Goal: Task Accomplishment & Management: Complete application form

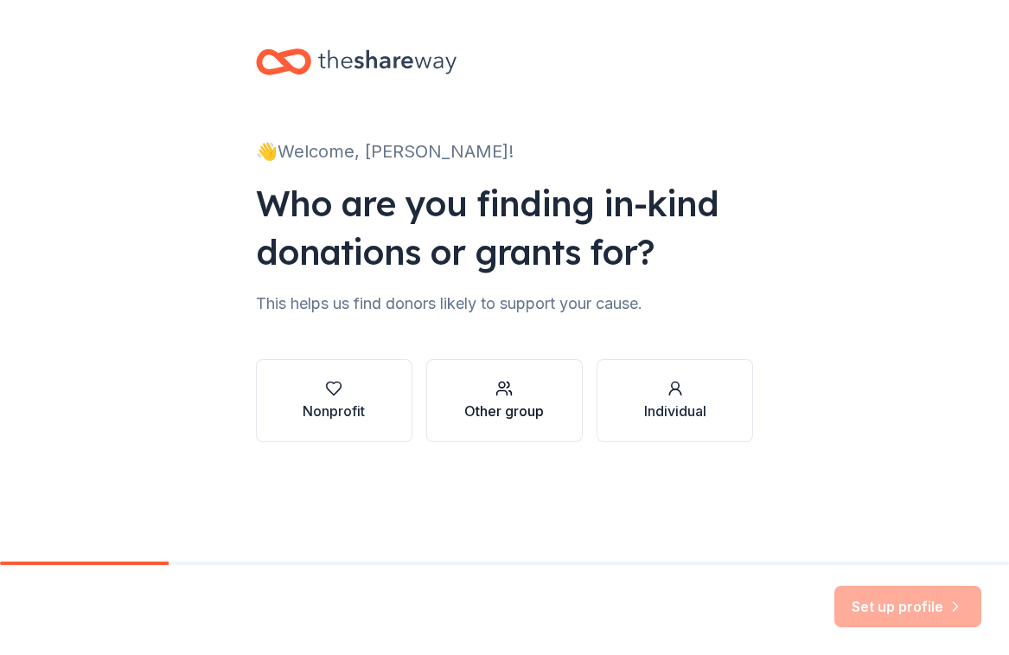
click at [544, 393] on div "button" at bounding box center [504, 388] width 80 height 17
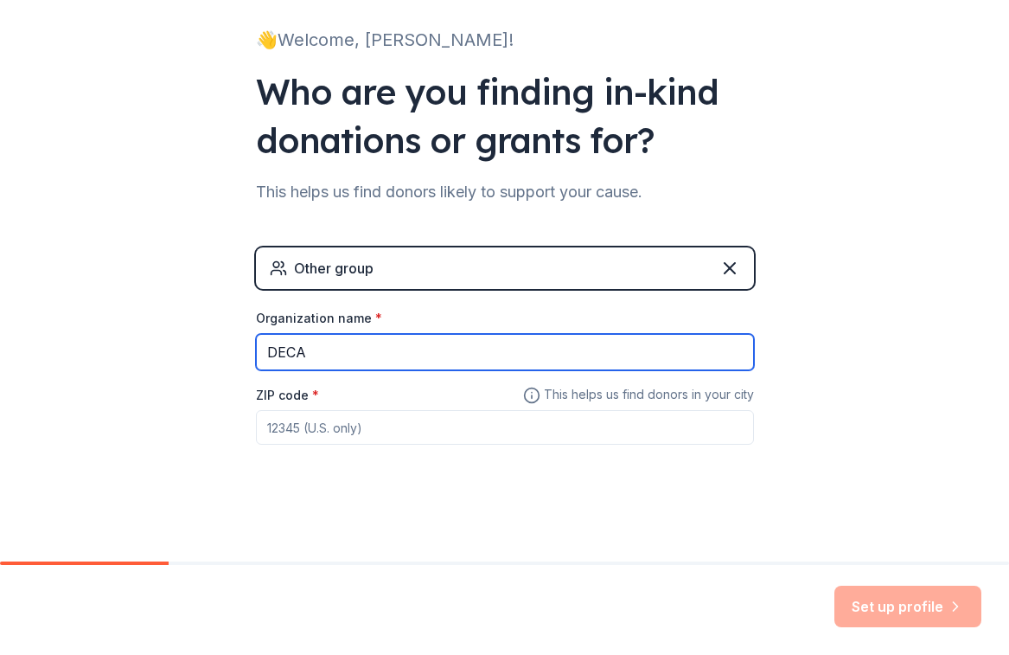
type input "DECA"
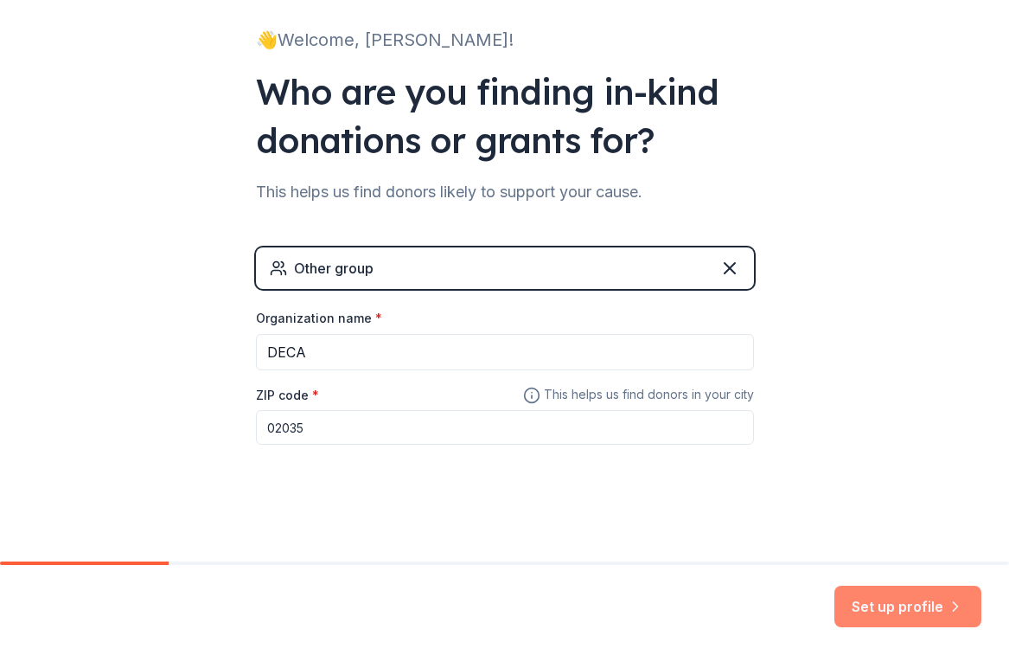
type input "02035"
click at [872, 601] on button "Set up profile" at bounding box center [907, 606] width 147 height 42
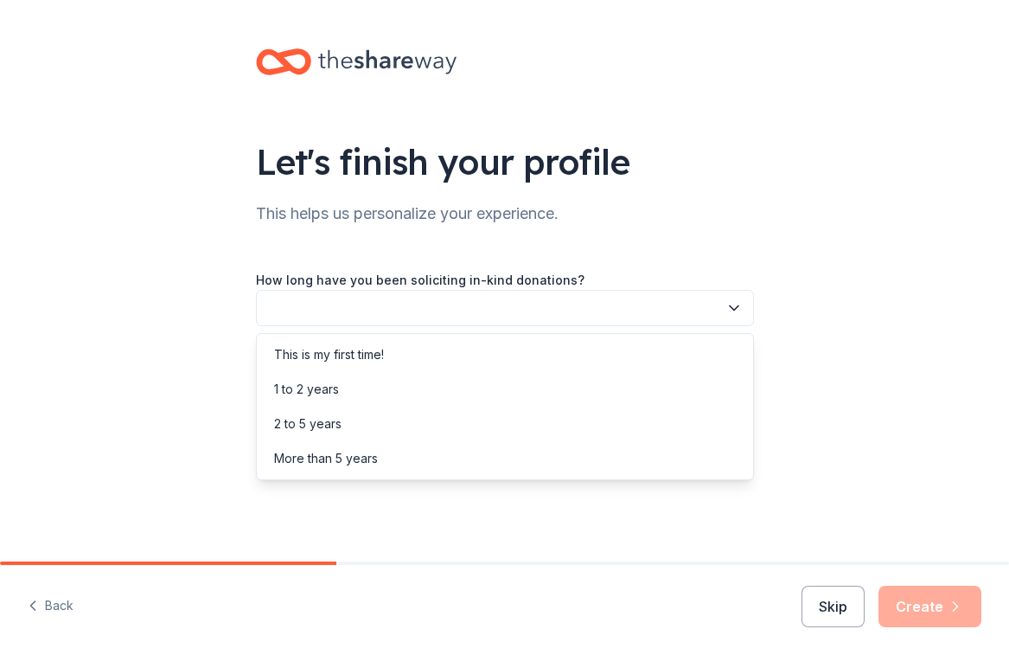
click at [541, 313] on button "button" at bounding box center [505, 308] width 498 height 36
click at [473, 361] on div "This is my first time!" at bounding box center [504, 354] width 489 height 35
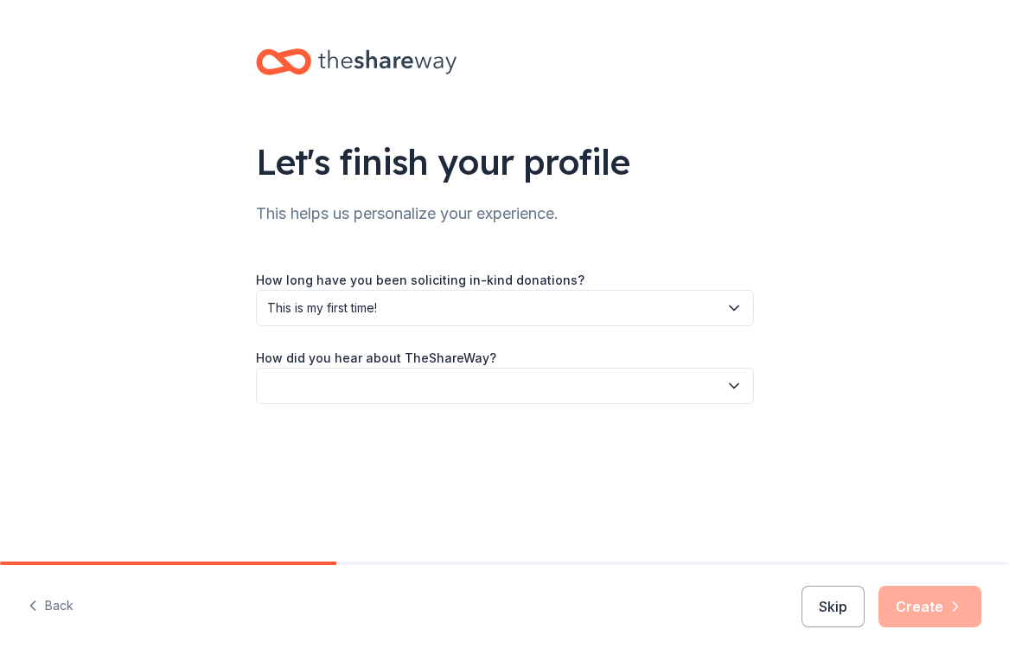
click at [476, 363] on label "How did you hear about TheShareWay?" at bounding box center [376, 357] width 240 height 17
click at [473, 381] on button "button" at bounding box center [505, 385] width 498 height 36
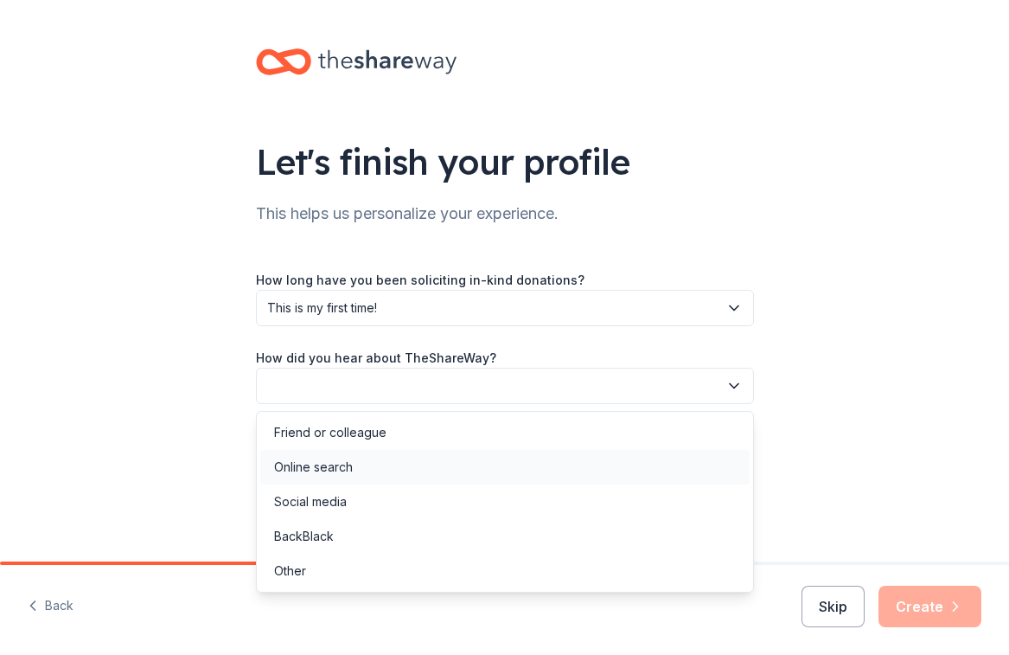
click at [439, 480] on div "Online search" at bounding box center [504, 467] width 489 height 35
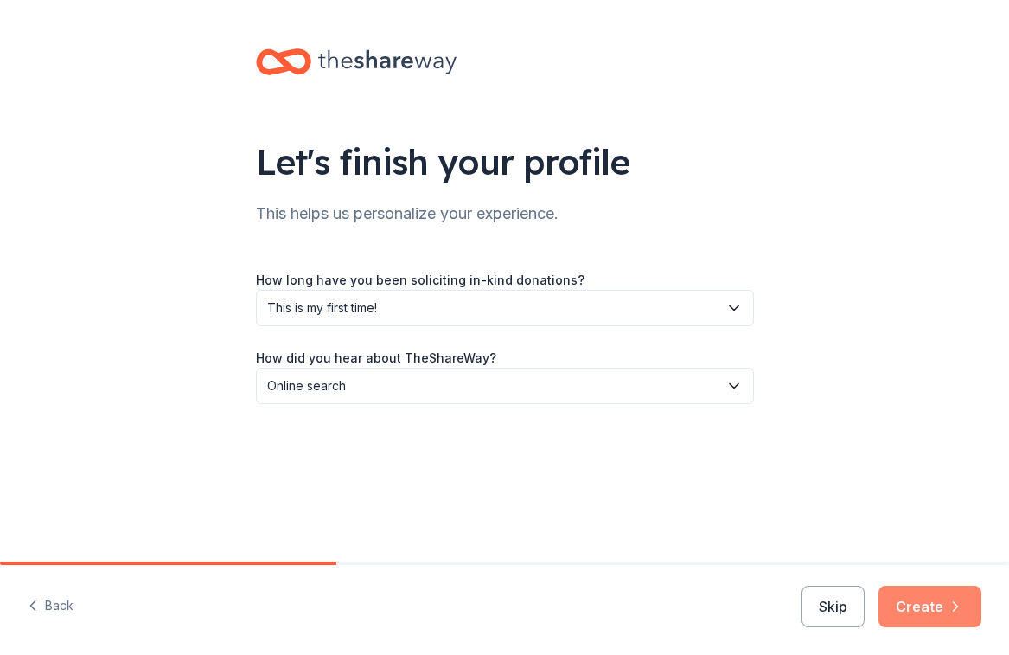
click at [914, 611] on button "Create" at bounding box center [929, 606] width 103 height 42
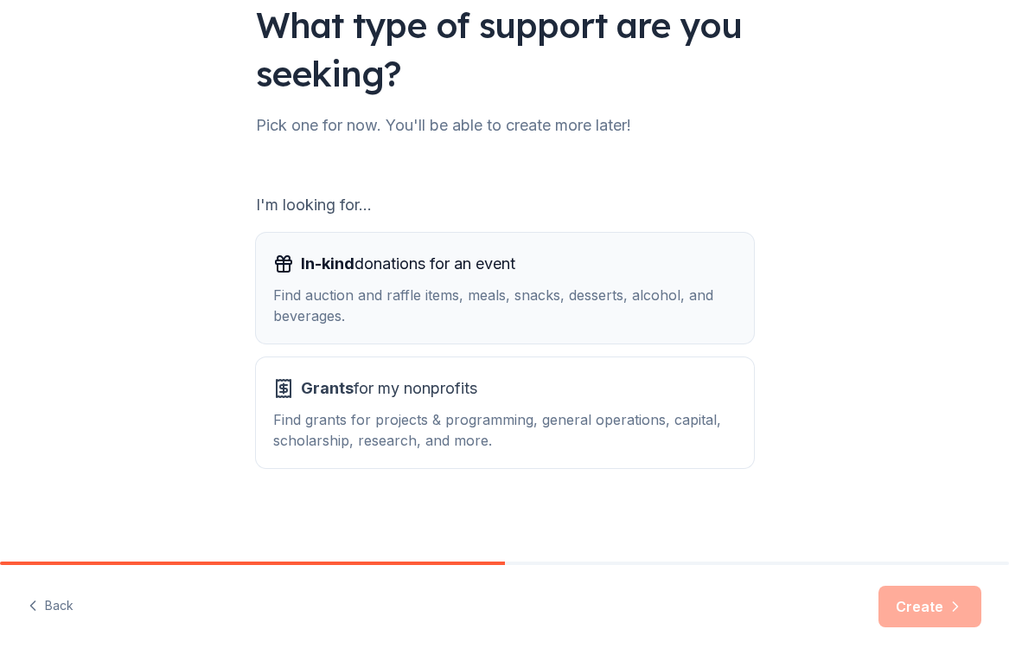
scroll to position [137, 0]
click at [646, 303] on div "Find auction and raffle items, meals, snacks, desserts, alcohol, and beverages." at bounding box center [504, 305] width 463 height 42
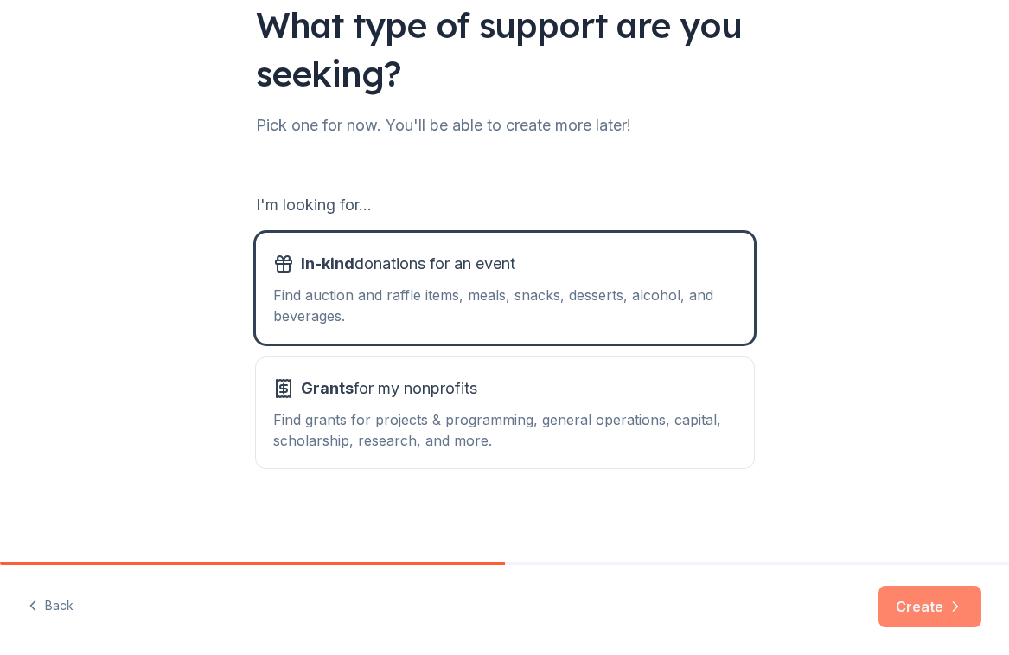
click at [904, 604] on button "Create" at bounding box center [929, 606] width 103 height 42
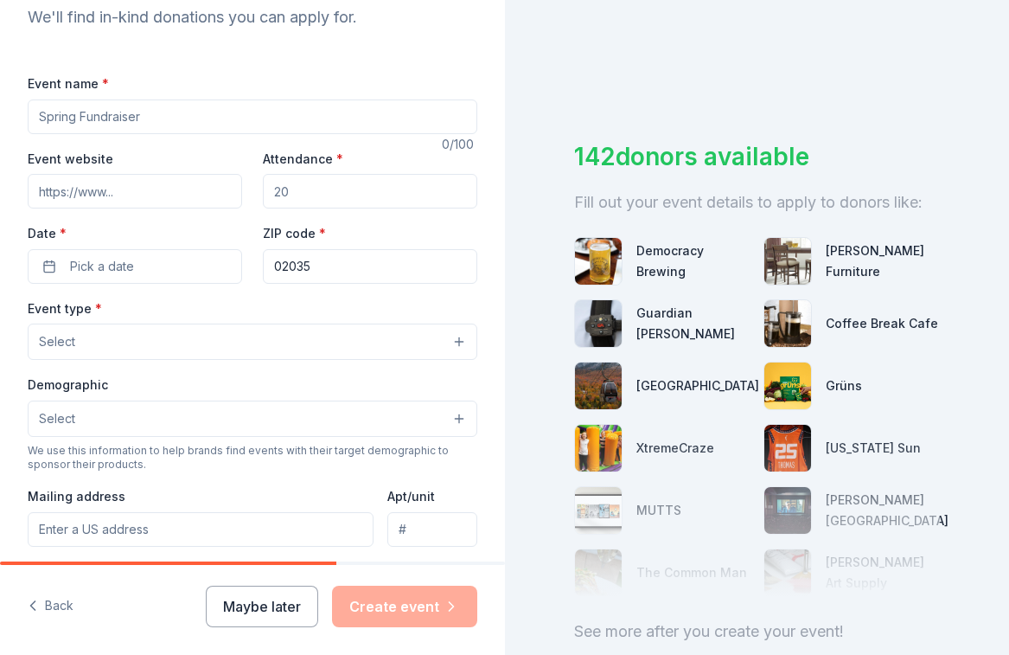
scroll to position [217, 0]
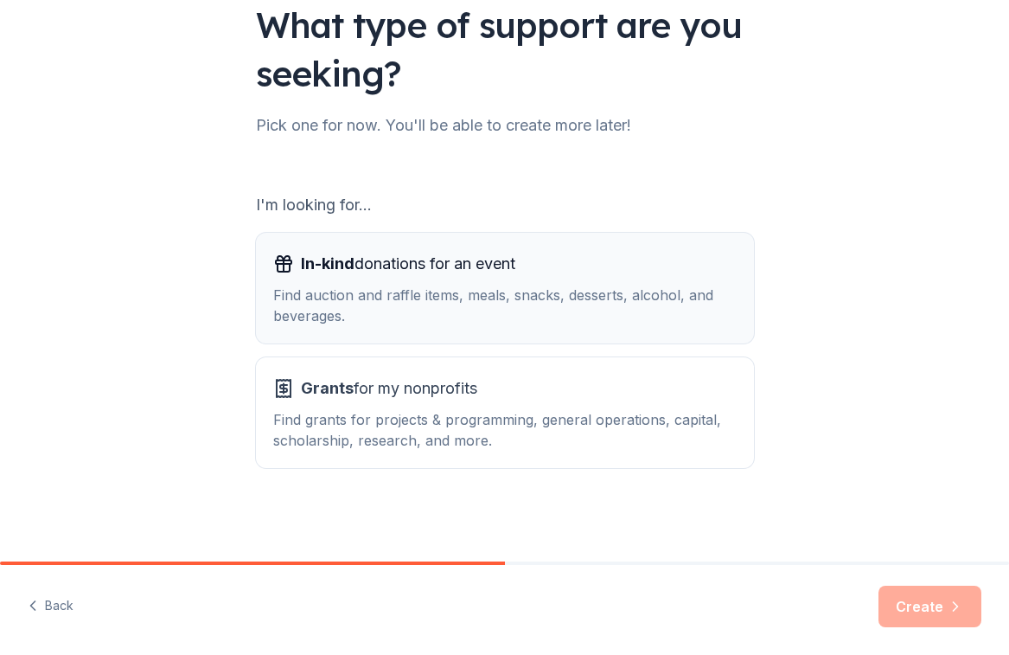
scroll to position [137, 0]
click at [304, 395] on span "Grants" at bounding box center [327, 388] width 53 height 18
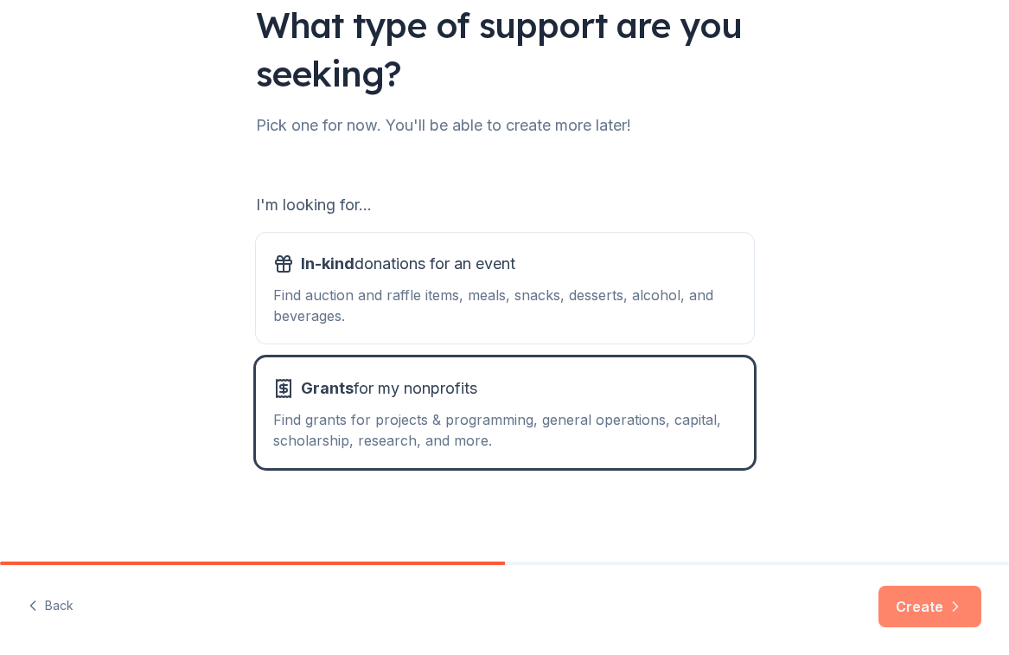
click at [910, 614] on button "Create" at bounding box center [929, 606] width 103 height 42
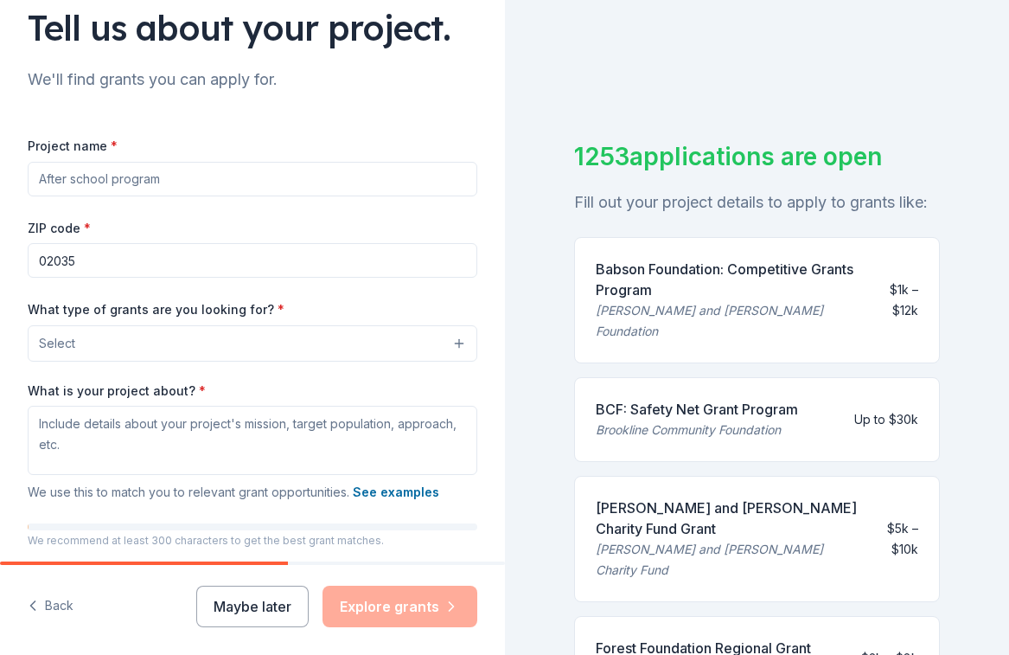
scroll to position [139, 0]
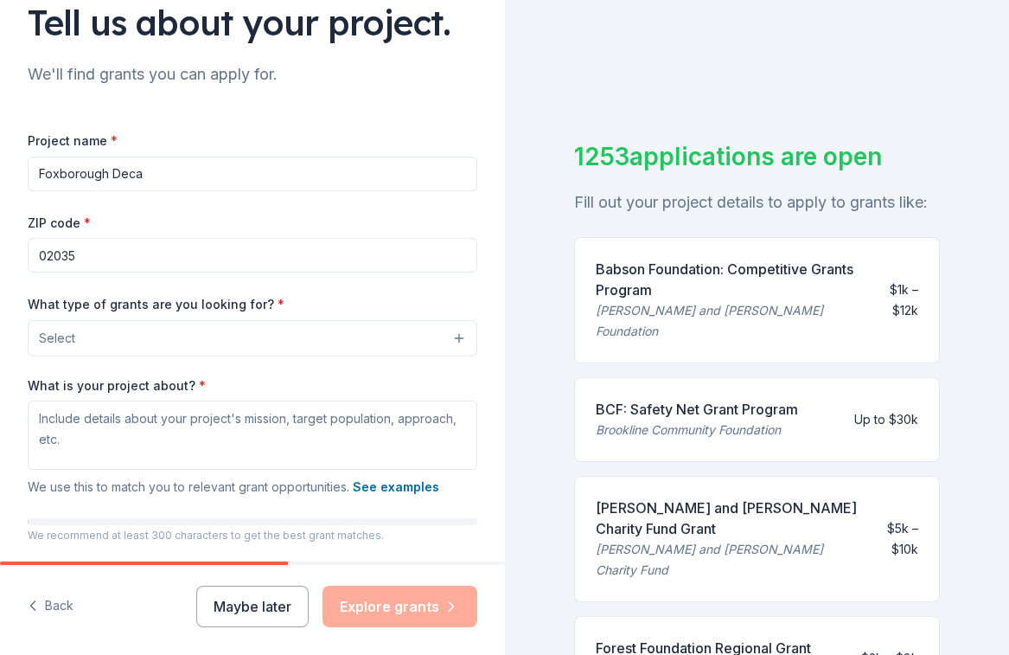
type input "Foxborough Deca"
click at [366, 336] on button "Select" at bounding box center [253, 338] width 450 height 36
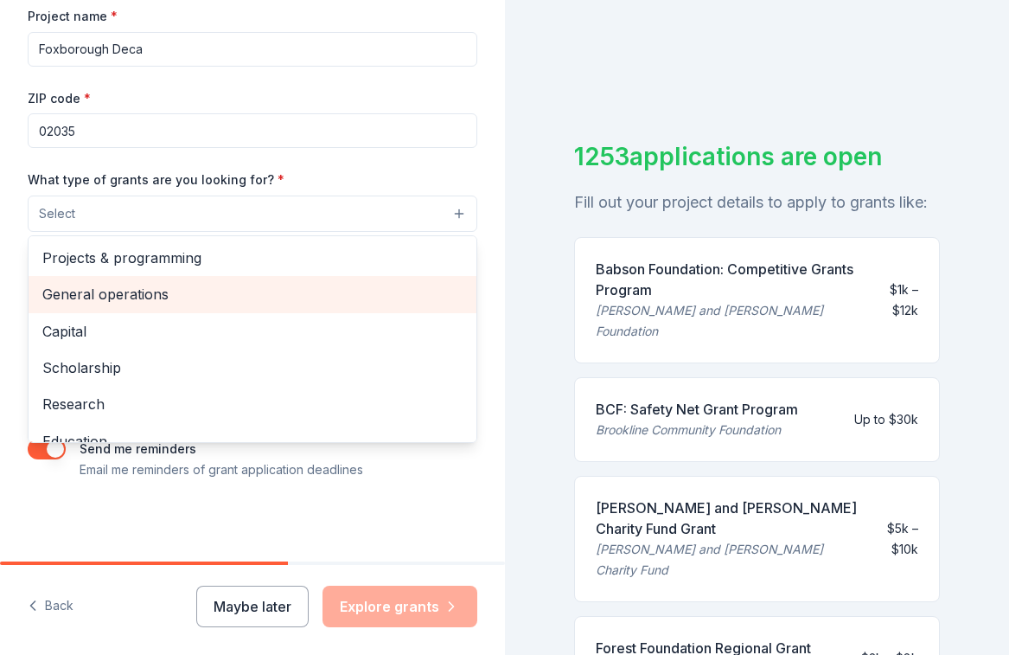
scroll to position [0, 0]
click at [338, 290] on span "General operations" at bounding box center [252, 294] width 420 height 22
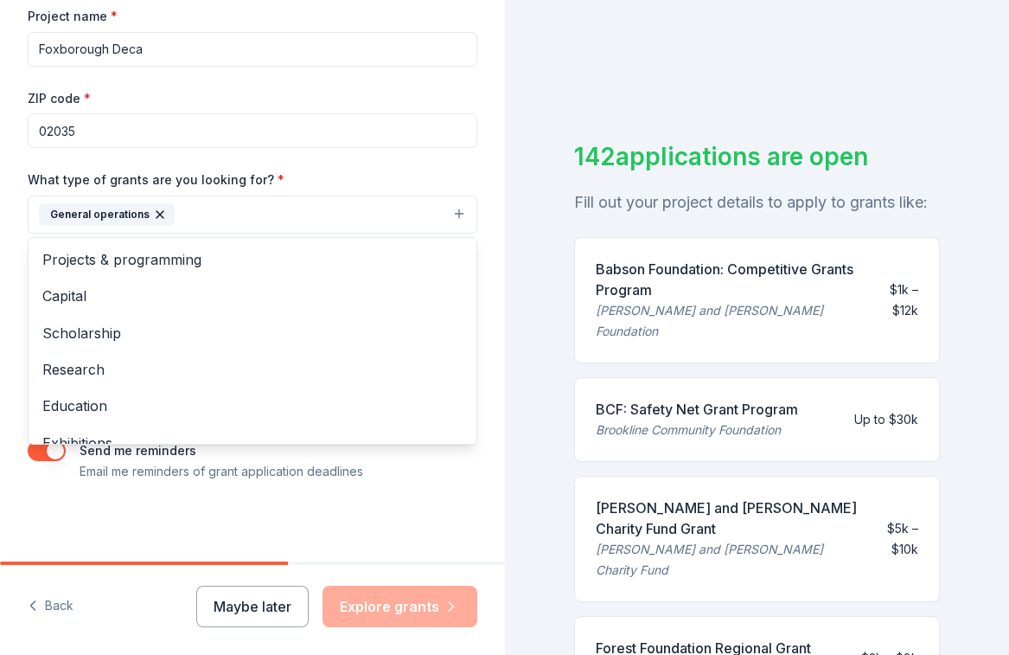
click at [528, 253] on div "Tell us about your project. We'll find grants you can apply for. Project name *…" at bounding box center [504, 327] width 1009 height 655
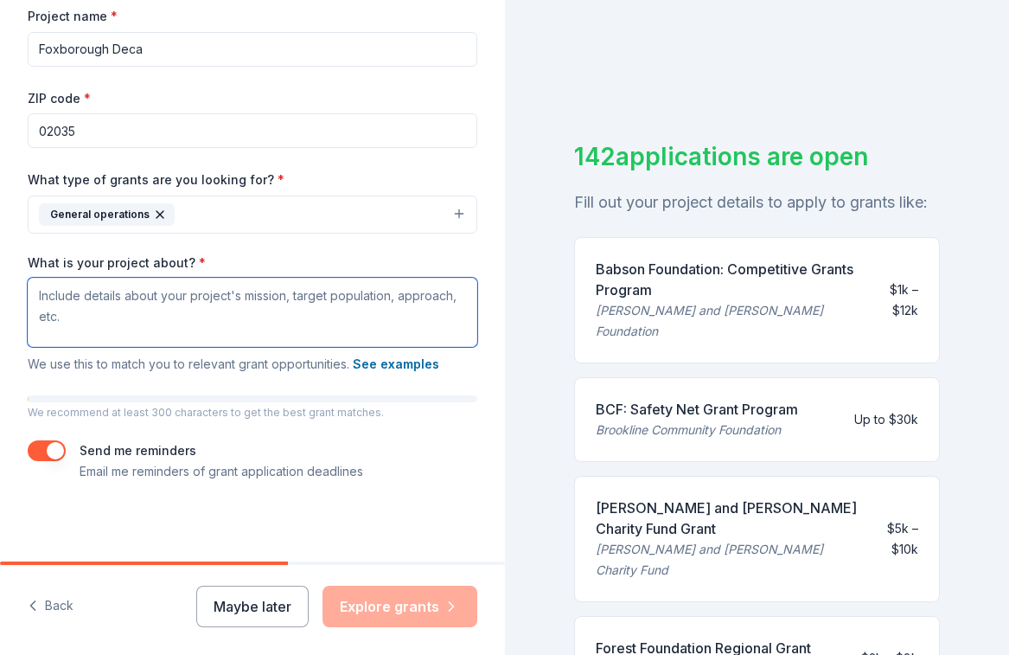
click at [428, 304] on textarea "What is your project about? *" at bounding box center [253, 312] width 450 height 69
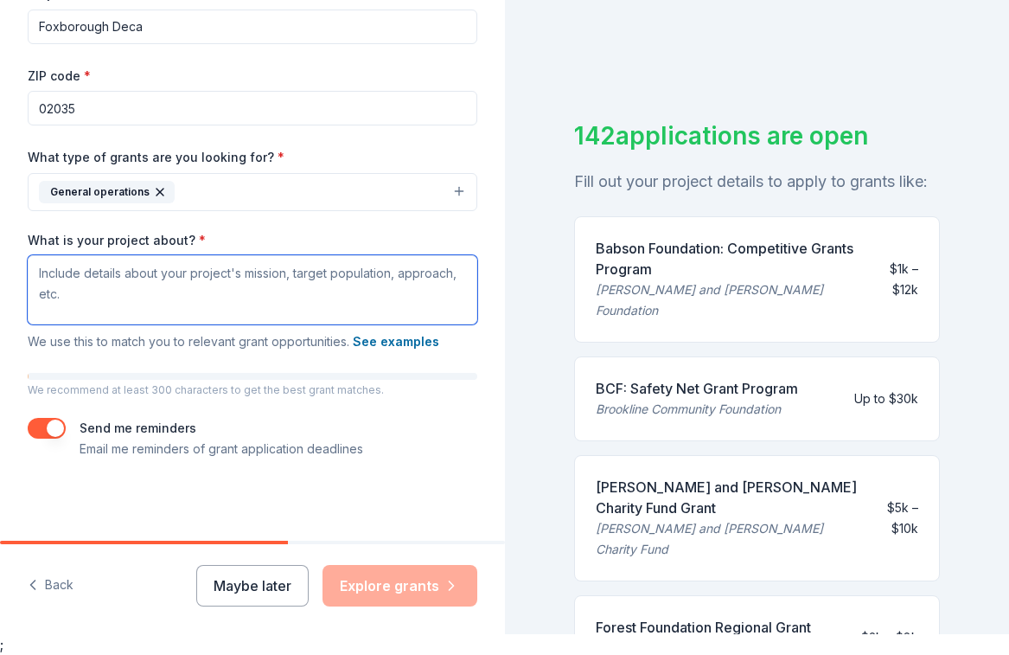
scroll to position [21, 0]
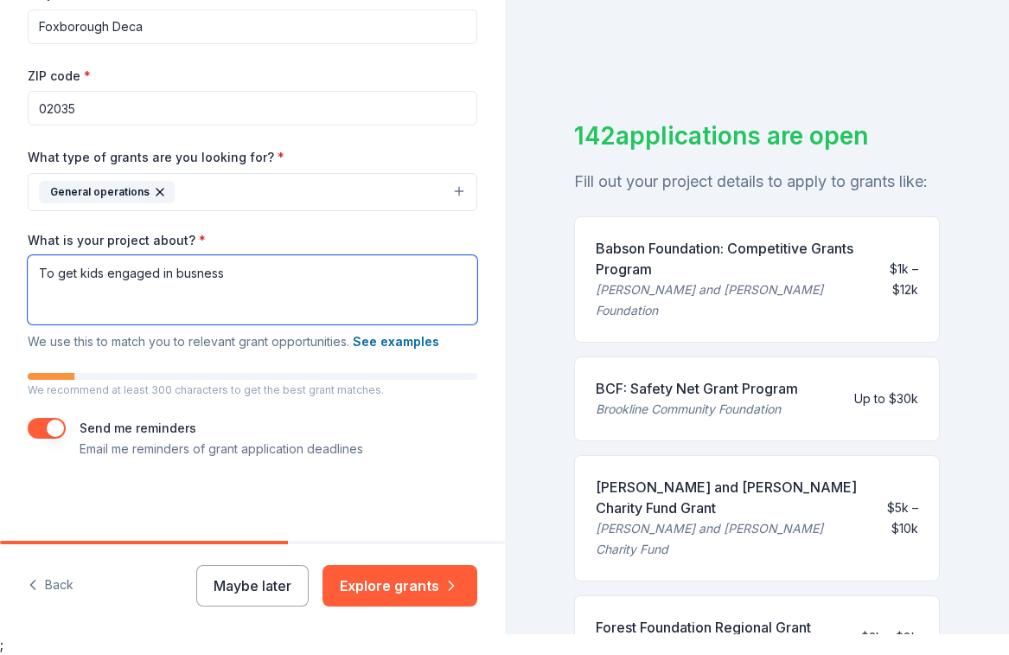
drag, startPoint x: 361, startPoint y: 261, endPoint x: 47, endPoint y: 277, distance: 314.3
click at [48, 277] on textarea "To get kids engaged in busness" at bounding box center [253, 289] width 450 height 69
drag, startPoint x: 41, startPoint y: 273, endPoint x: 323, endPoint y: 270, distance: 281.9
click at [323, 270] on textarea "To get kids engaged in busness" at bounding box center [253, 289] width 450 height 69
paste textarea "Foxborough High School describes DECA as a national student organization for st…"
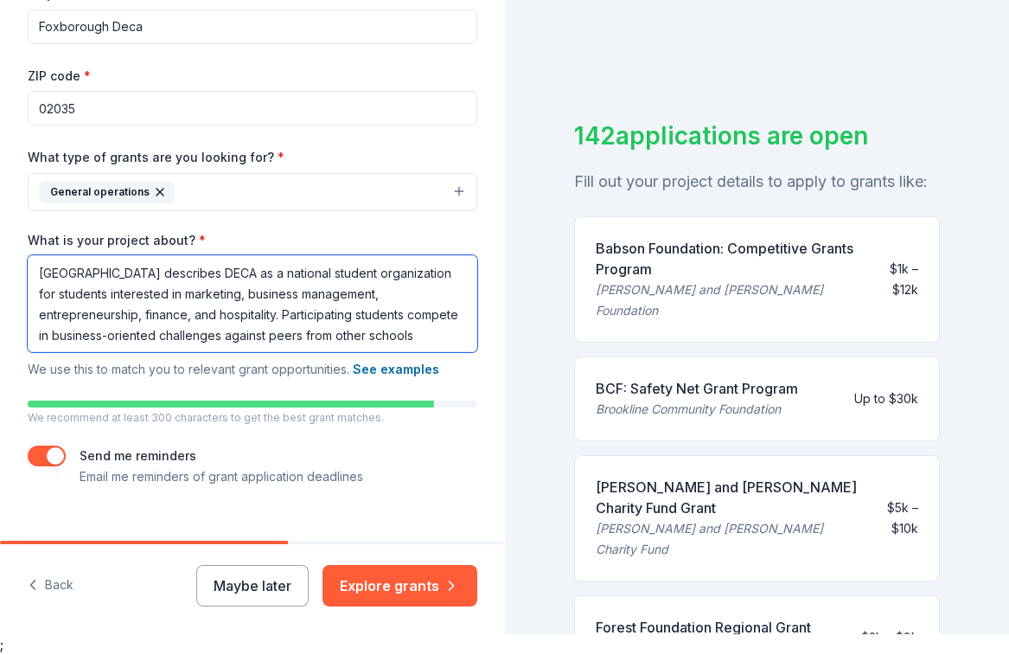
drag, startPoint x: 431, startPoint y: 341, endPoint x: 35, endPoint y: 252, distance: 405.1
click at [35, 252] on div "What is your project about? * Foxborough High School describes DECA as a nation…" at bounding box center [253, 306] width 450 height 149
paste textarea "unding is essential for Foxborough High School’s DECA chapter because it allows…"
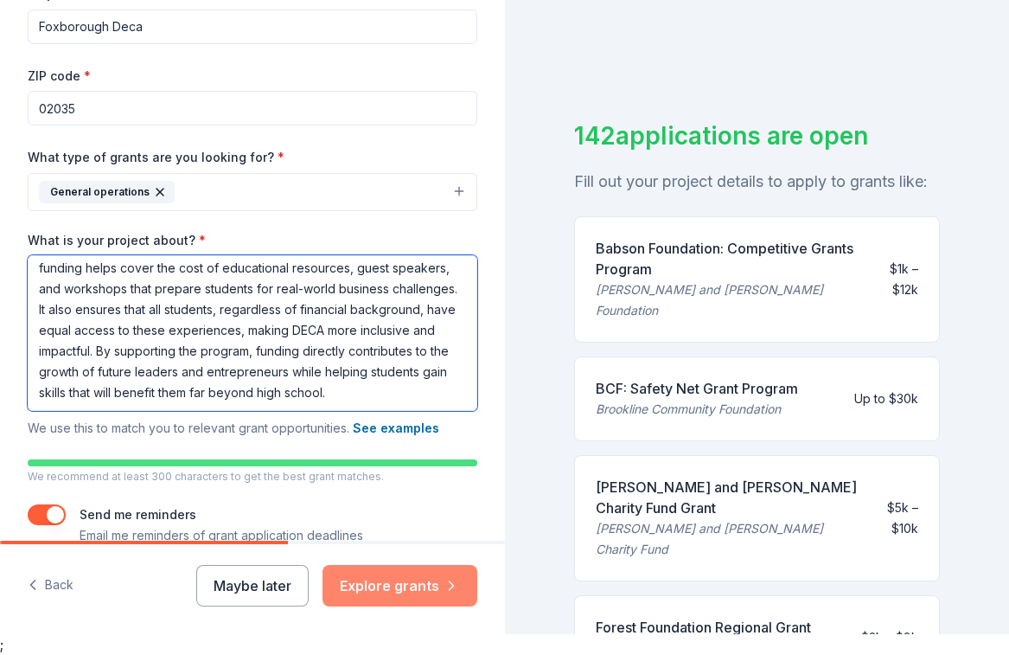
scroll to position [109, 0]
type textarea "Funding is essential for Foxborough High School’s DECA chapter because it allow…"
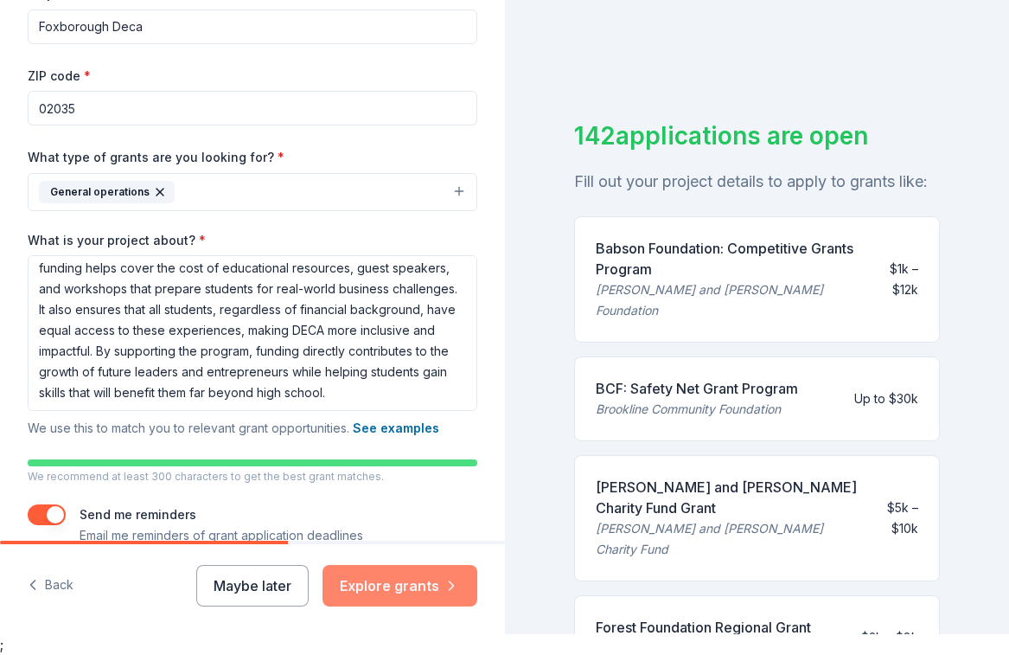
click at [380, 580] on button "Explore grants" at bounding box center [400, 586] width 155 height 42
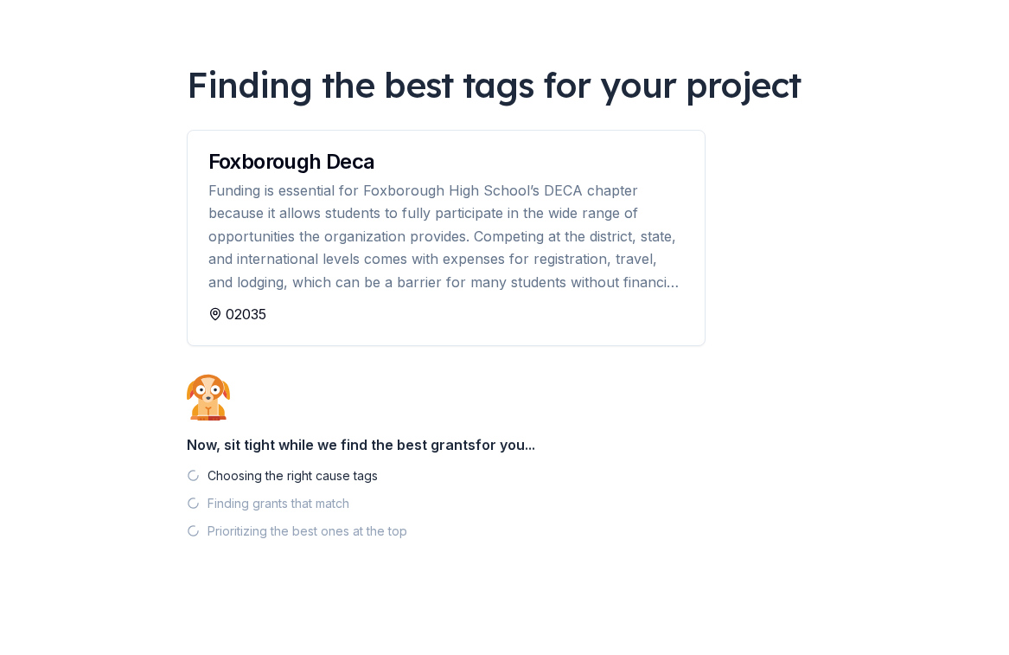
scroll to position [83, 0]
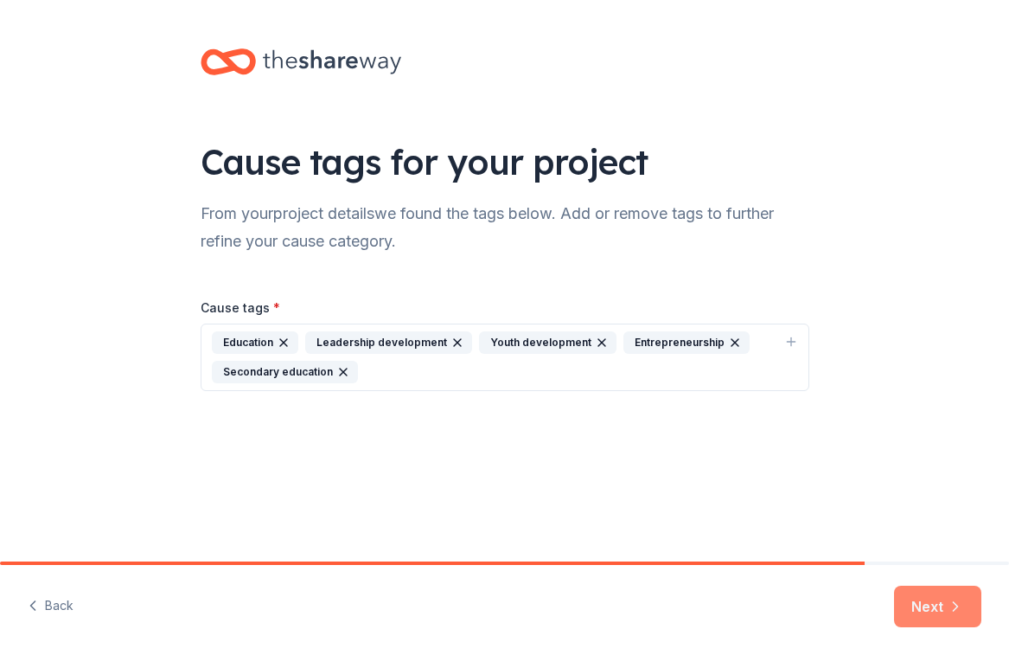
click at [912, 612] on button "Next" at bounding box center [937, 606] width 87 height 42
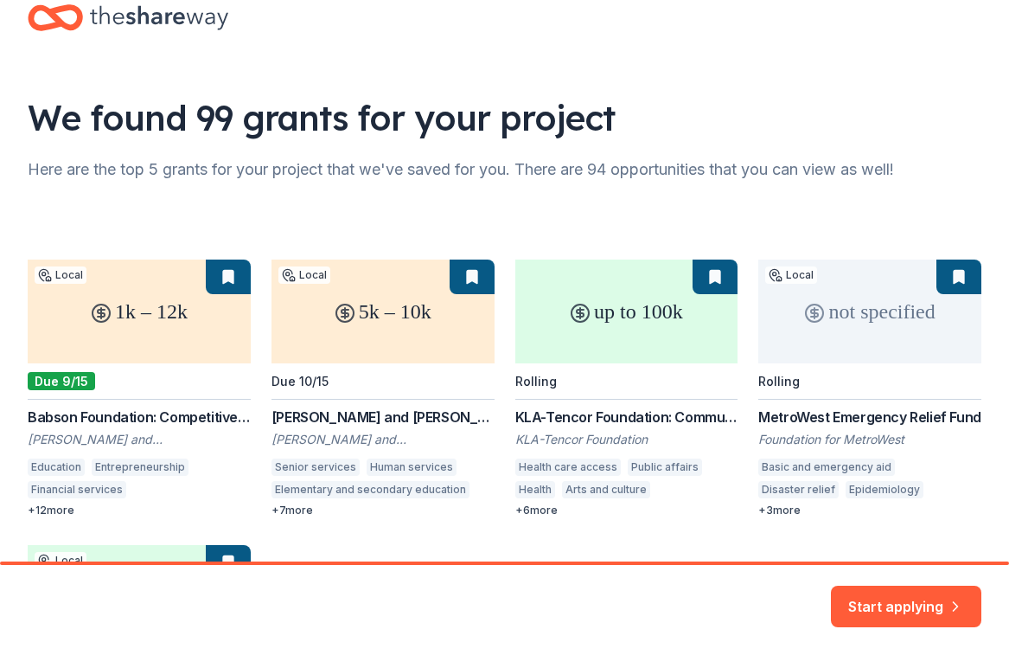
scroll to position [50, 0]
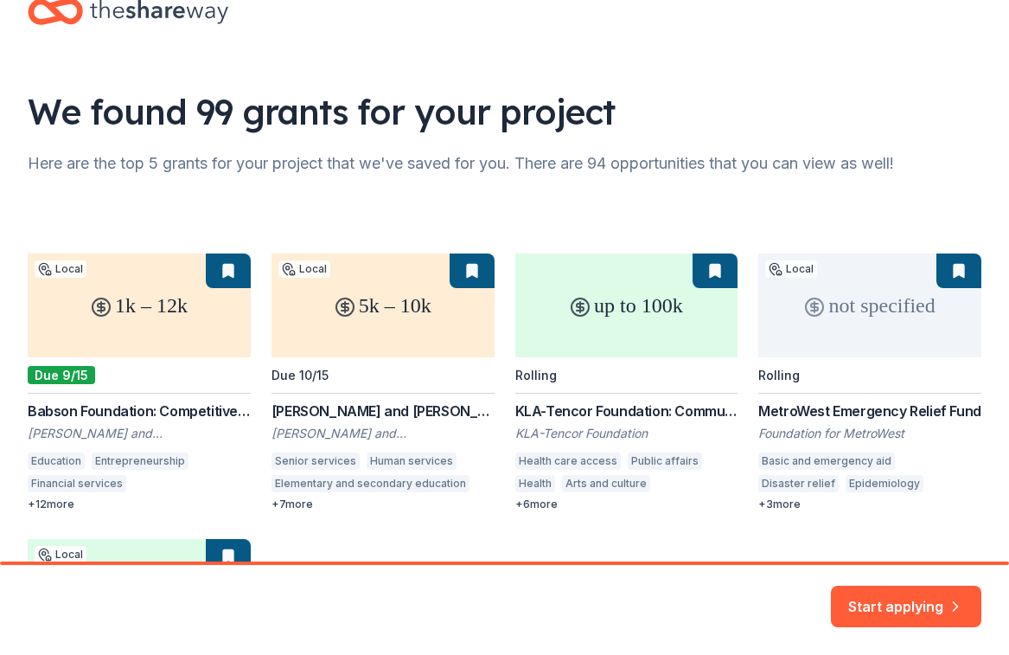
click at [155, 302] on div "1k – 12k Local Due 9/15 Babson Foundation: Competitive Grants Program Paul and …" at bounding box center [505, 524] width 954 height 543
click at [184, 408] on div "1k – 12k Local Due 9/15 Babson Foundation: Competitive Grants Program Paul and …" at bounding box center [505, 524] width 954 height 543
click at [153, 306] on div "1k – 12k Local Due 9/15 Babson Foundation: Competitive Grants Program Paul and …" at bounding box center [505, 524] width 954 height 543
click at [203, 281] on div "1k – 12k Local Due 9/15 Babson Foundation: Competitive Grants Program Paul and …" at bounding box center [505, 524] width 954 height 543
click at [230, 275] on div "1k – 12k Local Due 9/15 Babson Foundation: Competitive Grants Program Paul and …" at bounding box center [505, 524] width 954 height 543
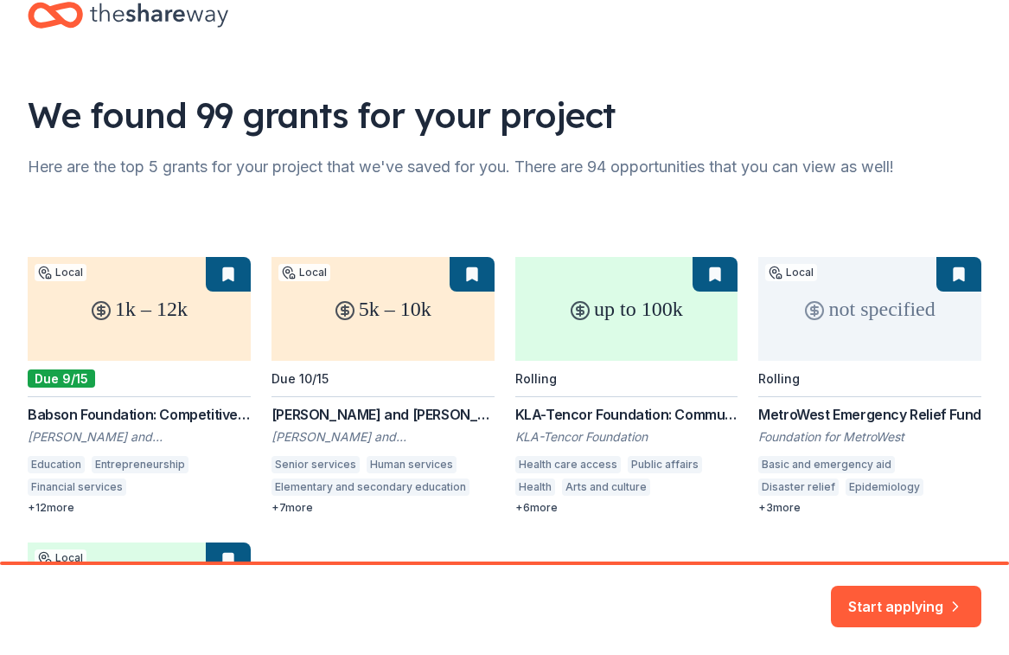
scroll to position [145, 0]
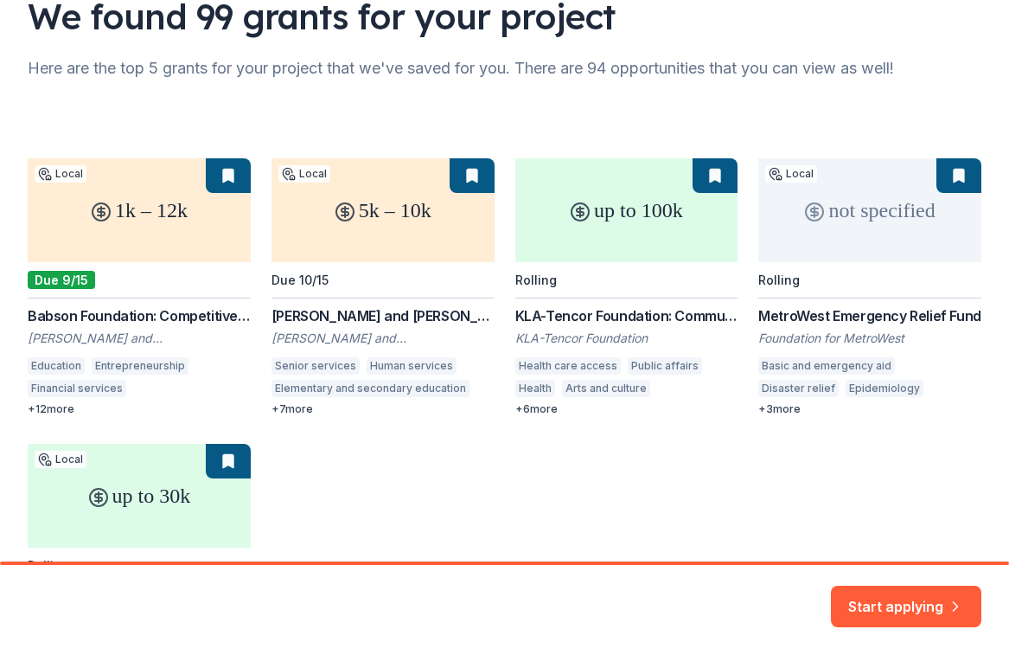
click at [423, 243] on div "1k – 12k Local Due 9/15 Babson Foundation: Competitive Grants Program Paul and …" at bounding box center [505, 429] width 954 height 543
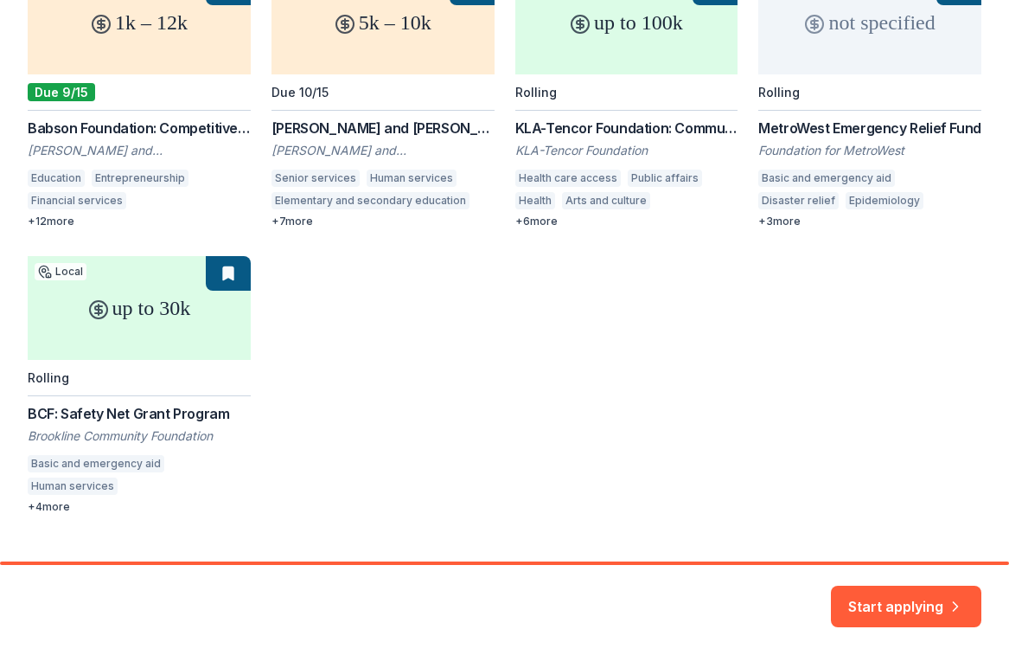
scroll to position [332, 0]
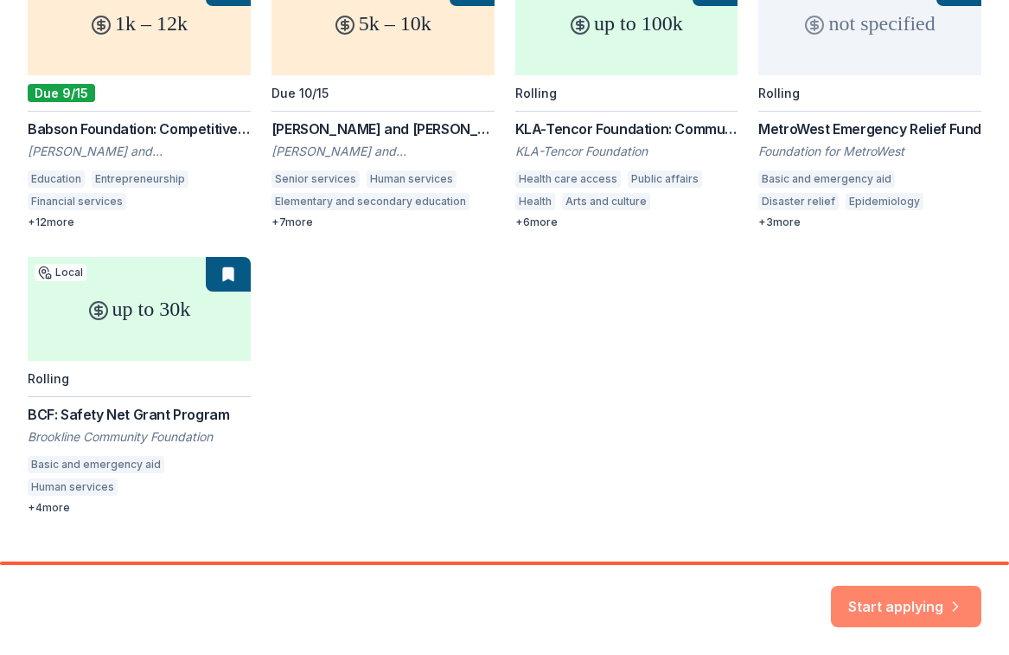
click at [852, 597] on button "Start applying" at bounding box center [906, 596] width 150 height 42
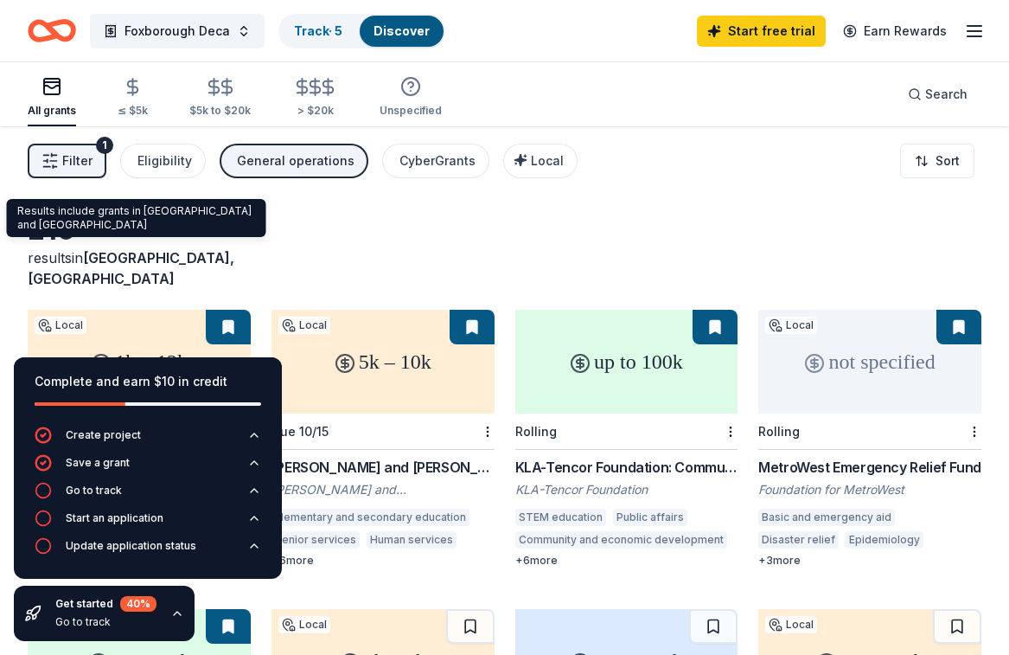
scroll to position [69, 0]
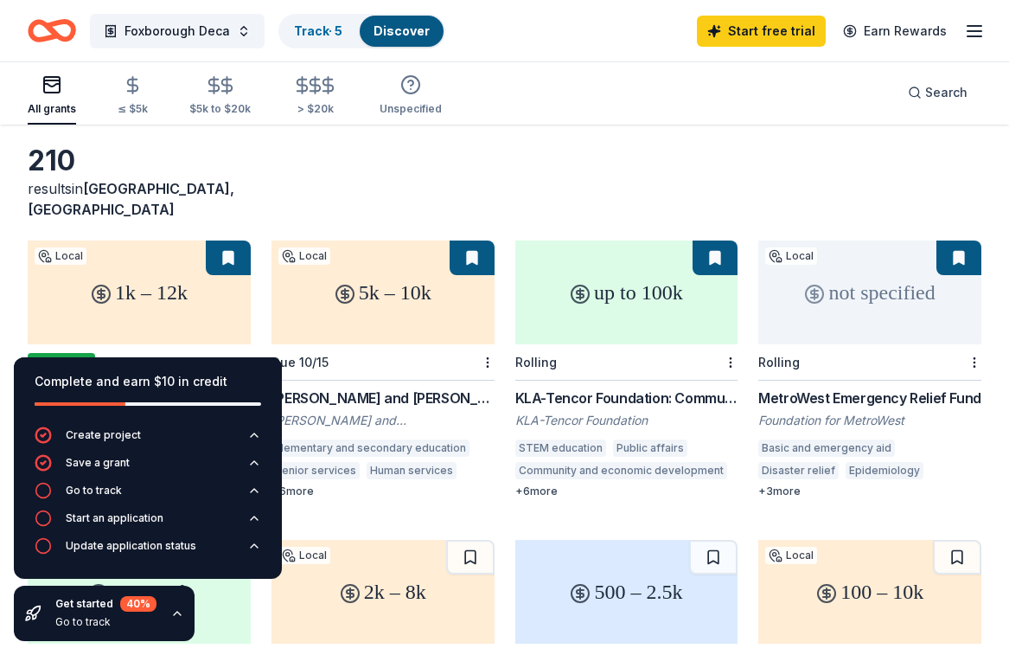
click at [187, 256] on div "1k – 12k" at bounding box center [139, 292] width 223 height 104
click at [488, 139] on div "210 results in Foxborough, MA 1k – 12k Local Due 9/15 Babson Foundation: Compet…" at bounding box center [504, 646] width 1009 height 1178
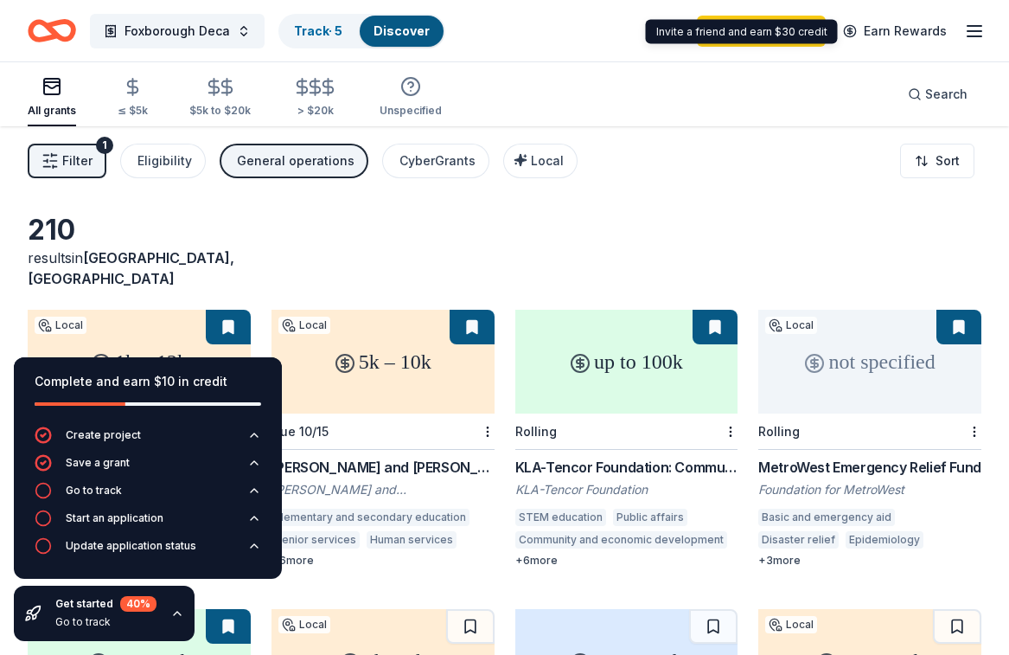
scroll to position [0, 0]
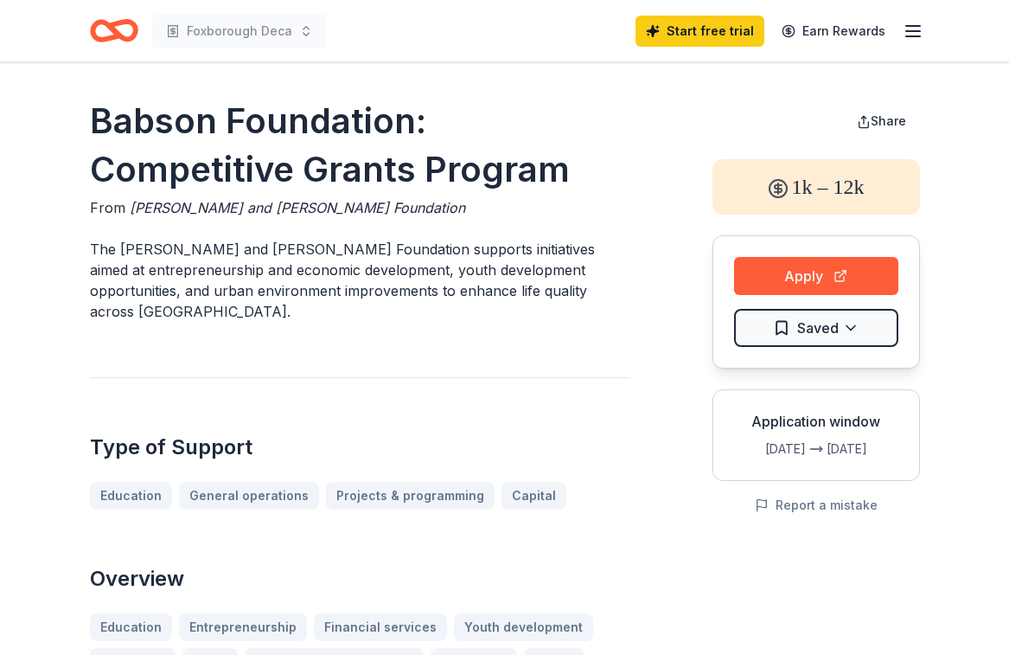
click at [794, 443] on div "[DATE]" at bounding box center [766, 448] width 79 height 21
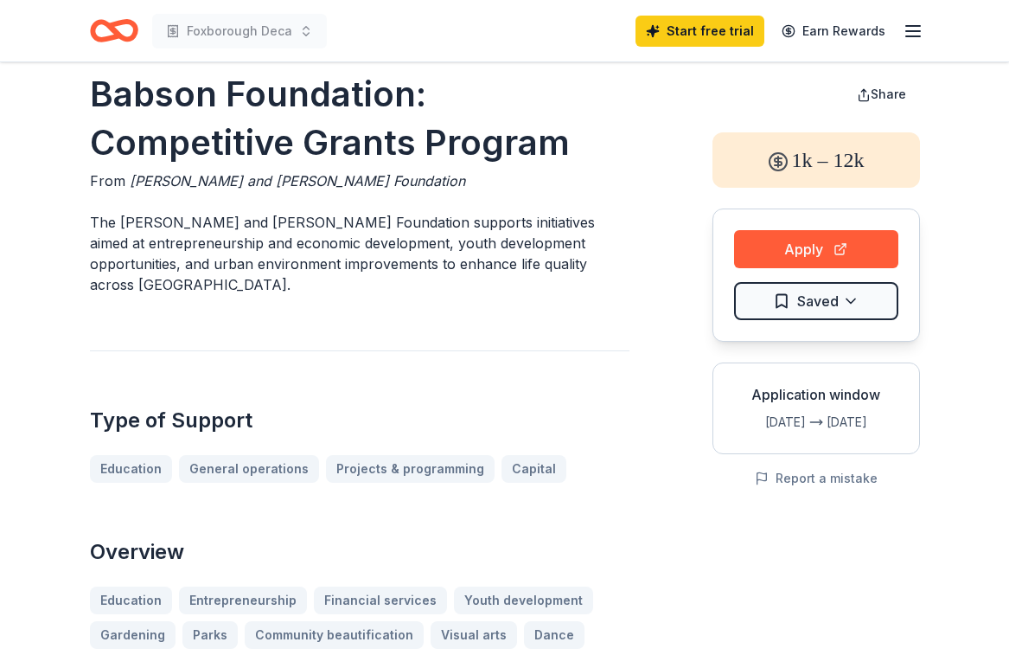
scroll to position [31, 0]
